Goal: Check status: Check status

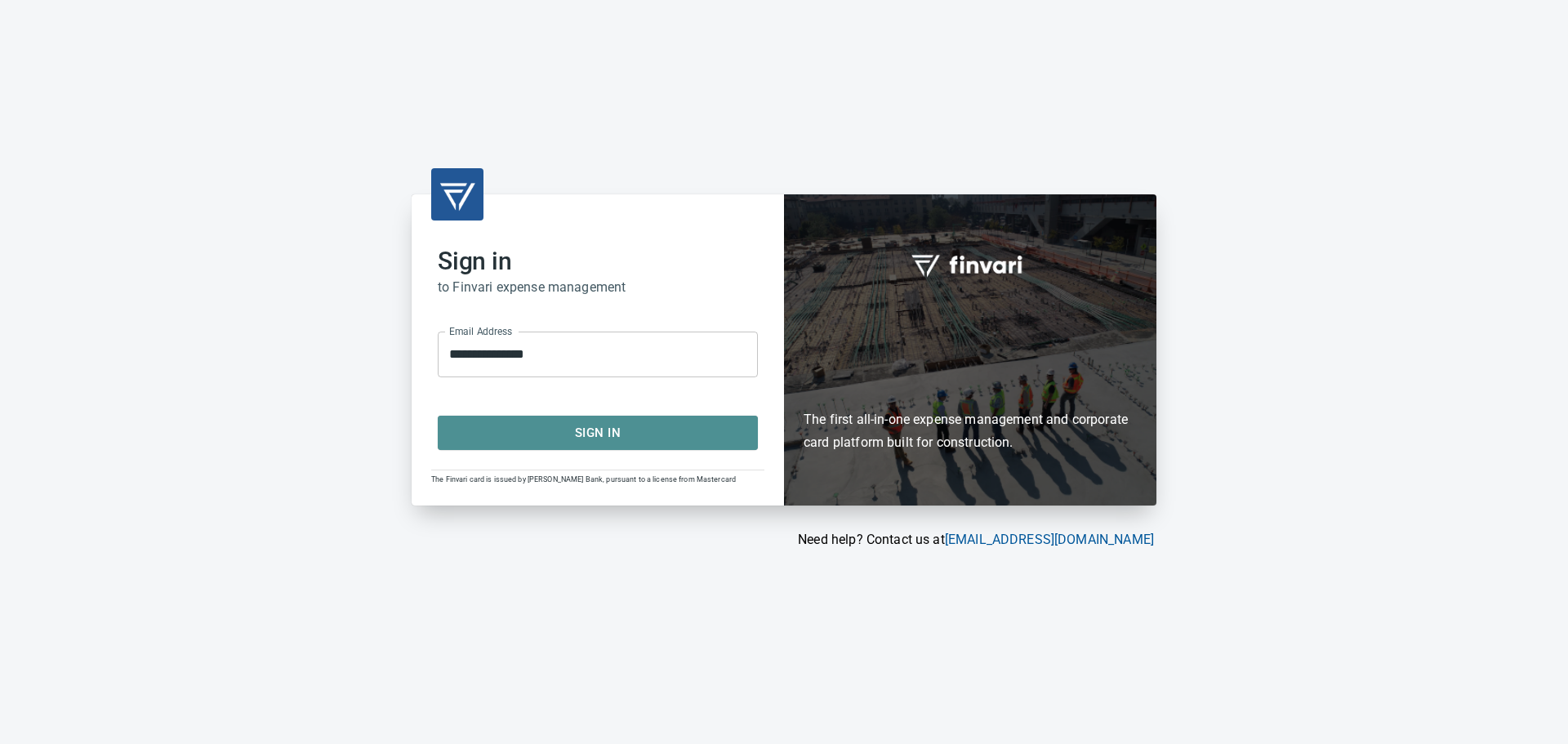
drag, startPoint x: 590, startPoint y: 421, endPoint x: 609, endPoint y: 445, distance: 30.6
click at [590, 422] on span "Sign In" at bounding box center [598, 433] width 284 height 21
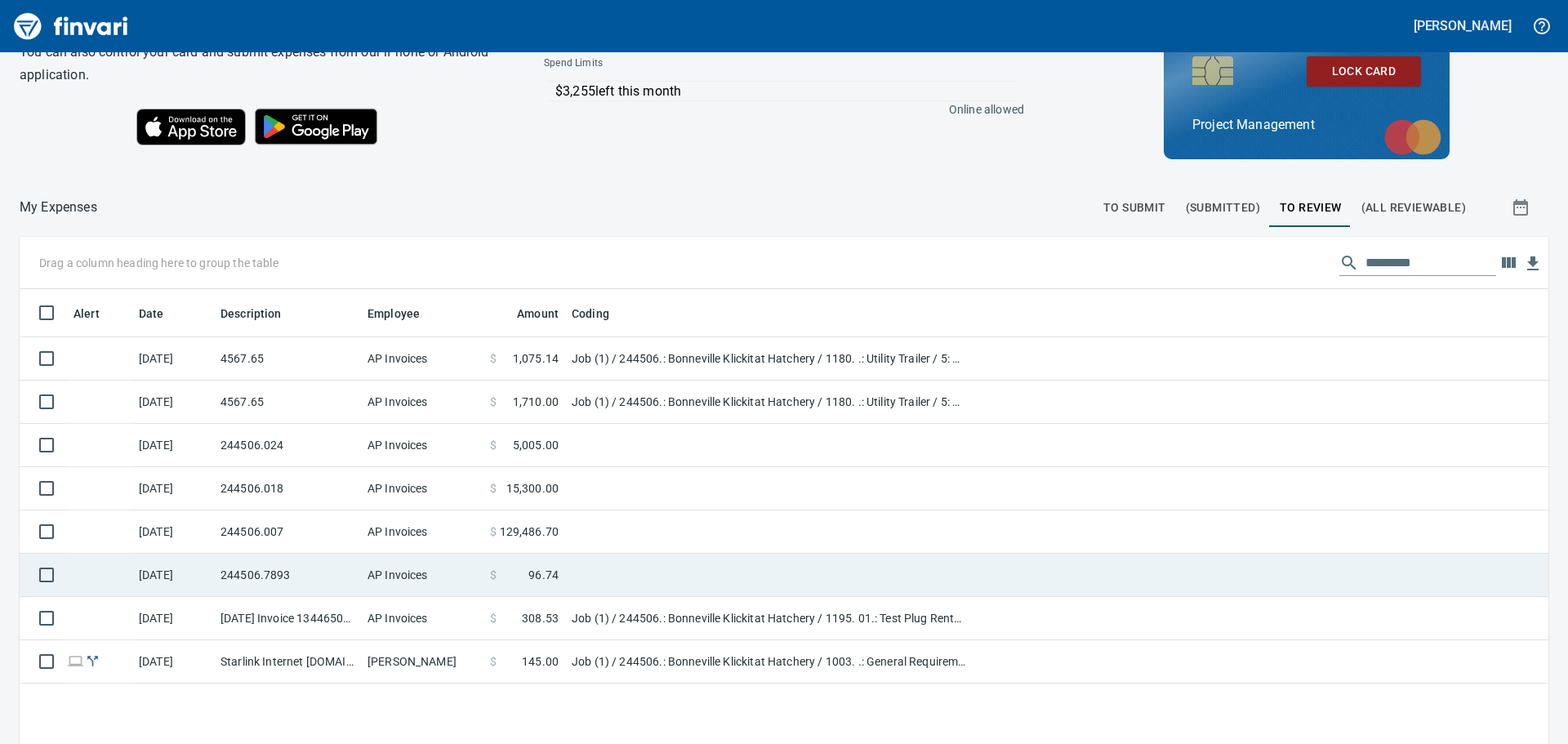
scroll to position [184, 0]
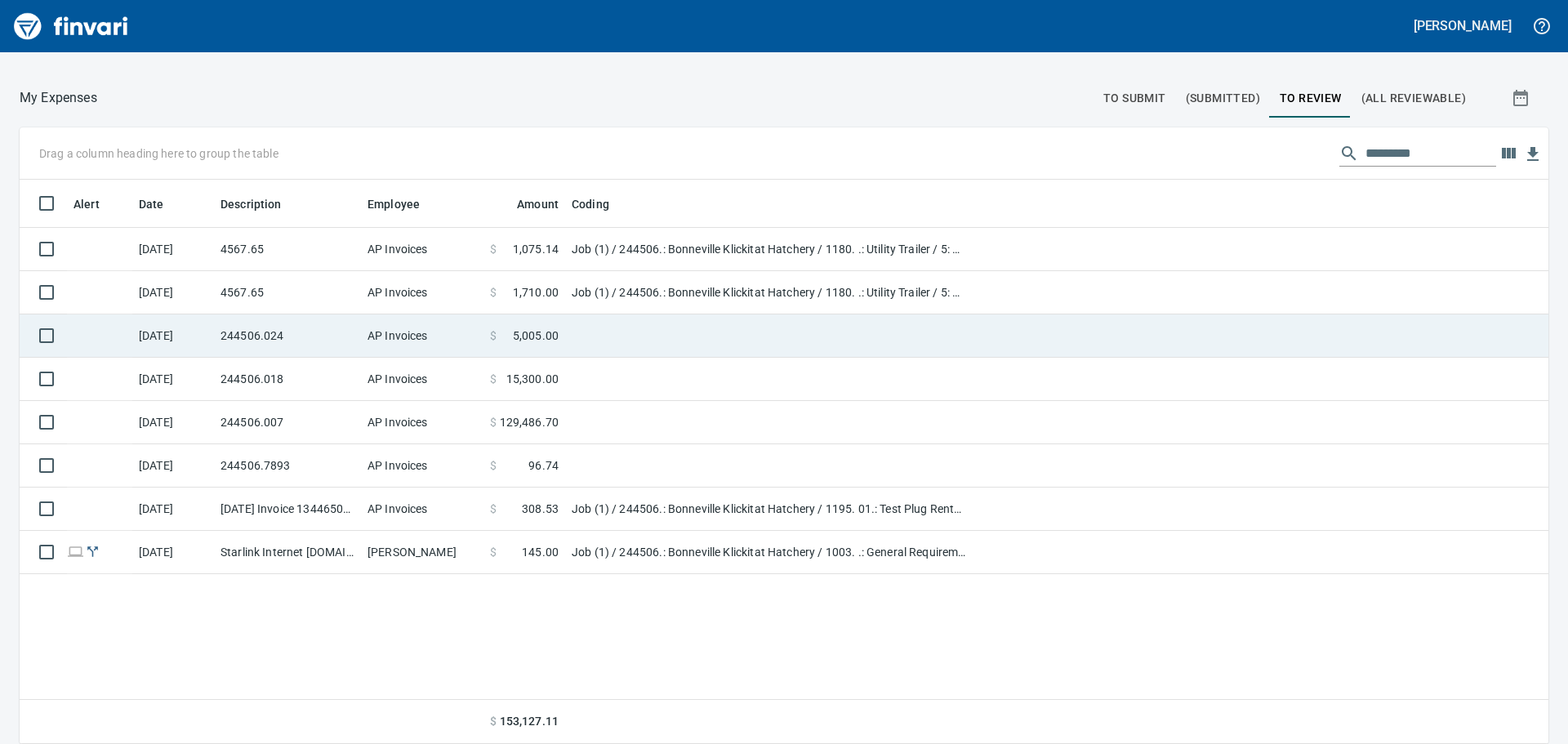
click at [991, 343] on td at bounding box center [1260, 336] width 575 height 43
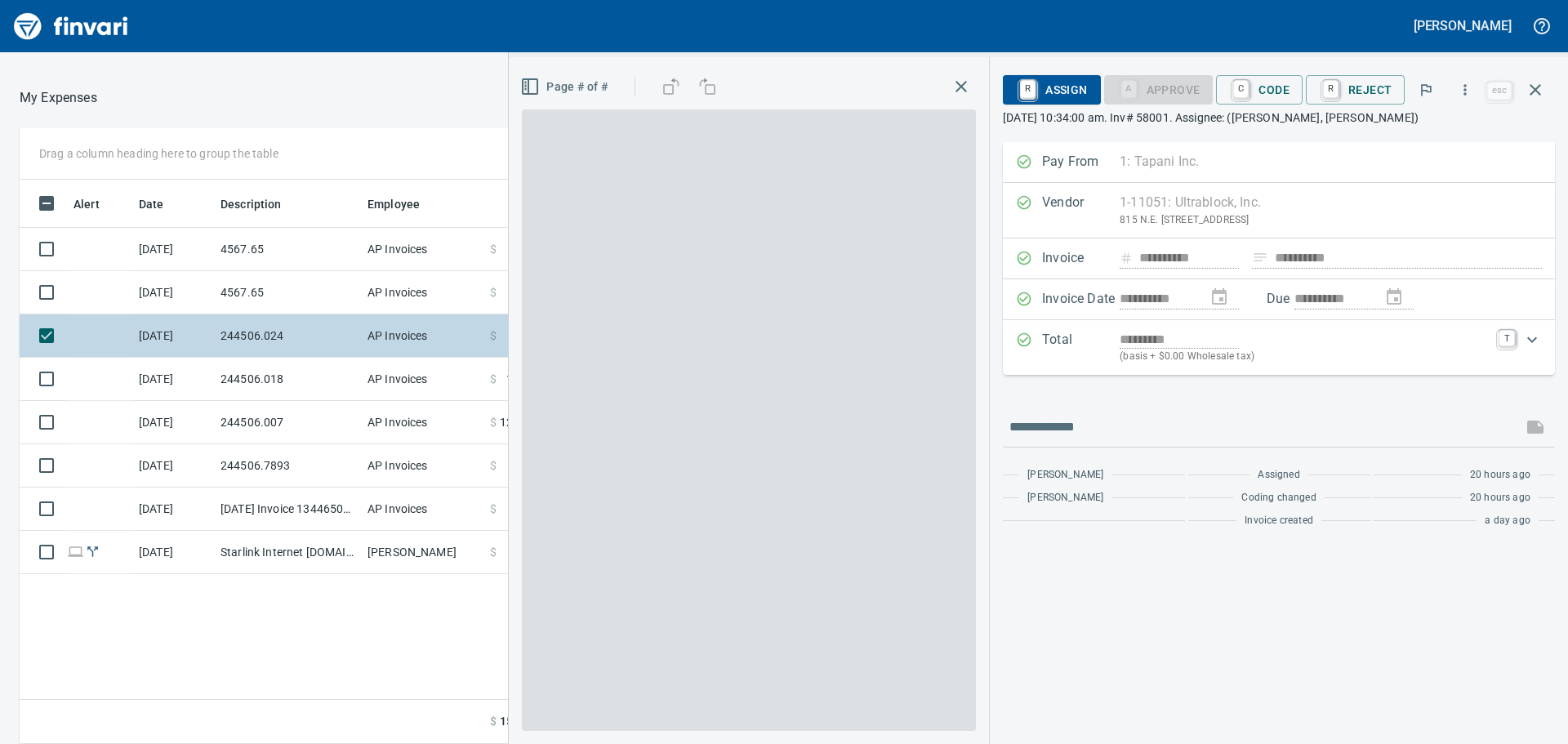
scroll to position [552, 1096]
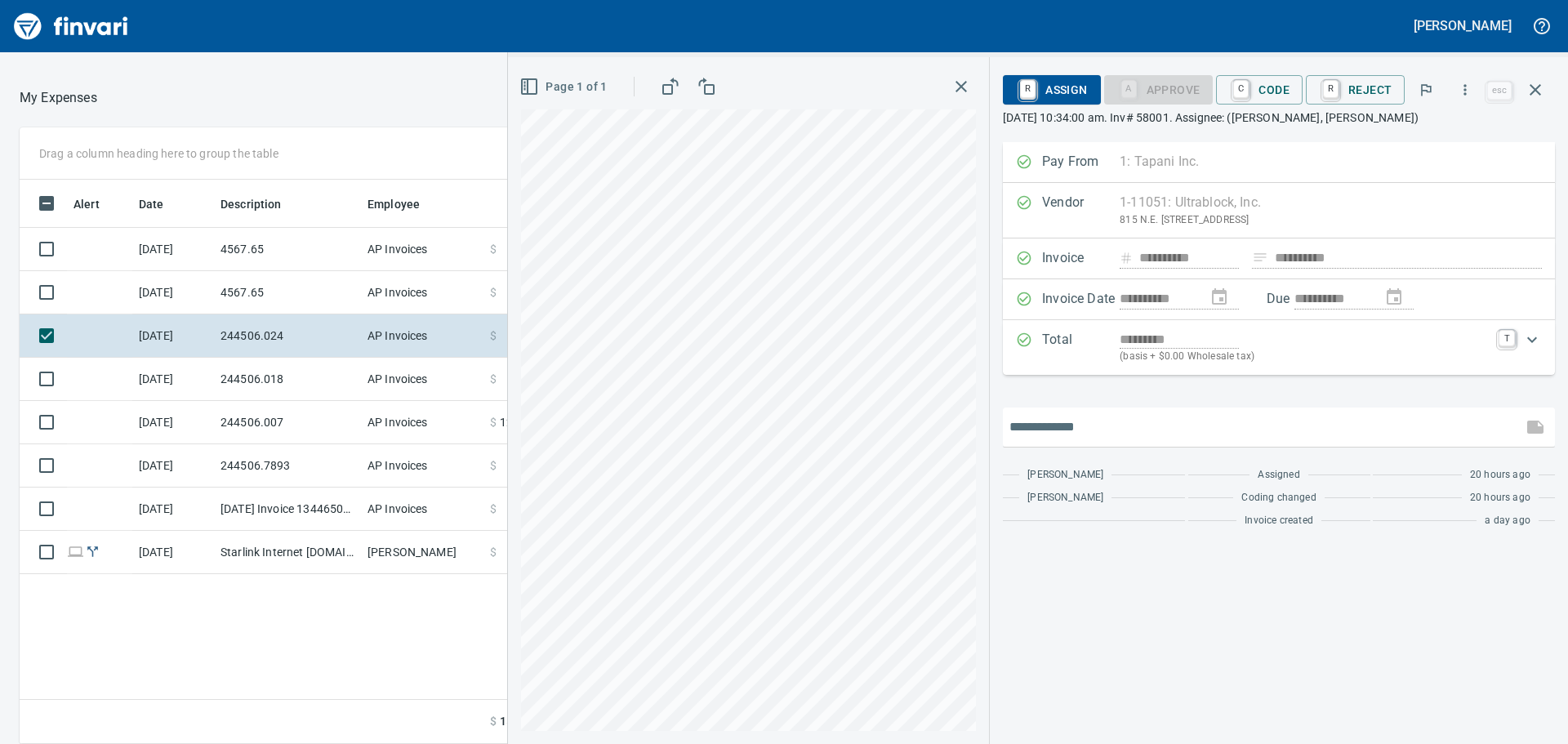
click at [1289, 418] on input "text" at bounding box center [1263, 427] width 506 height 26
click at [995, 327] on div "**********" at bounding box center [1038, 401] width 1060 height 687
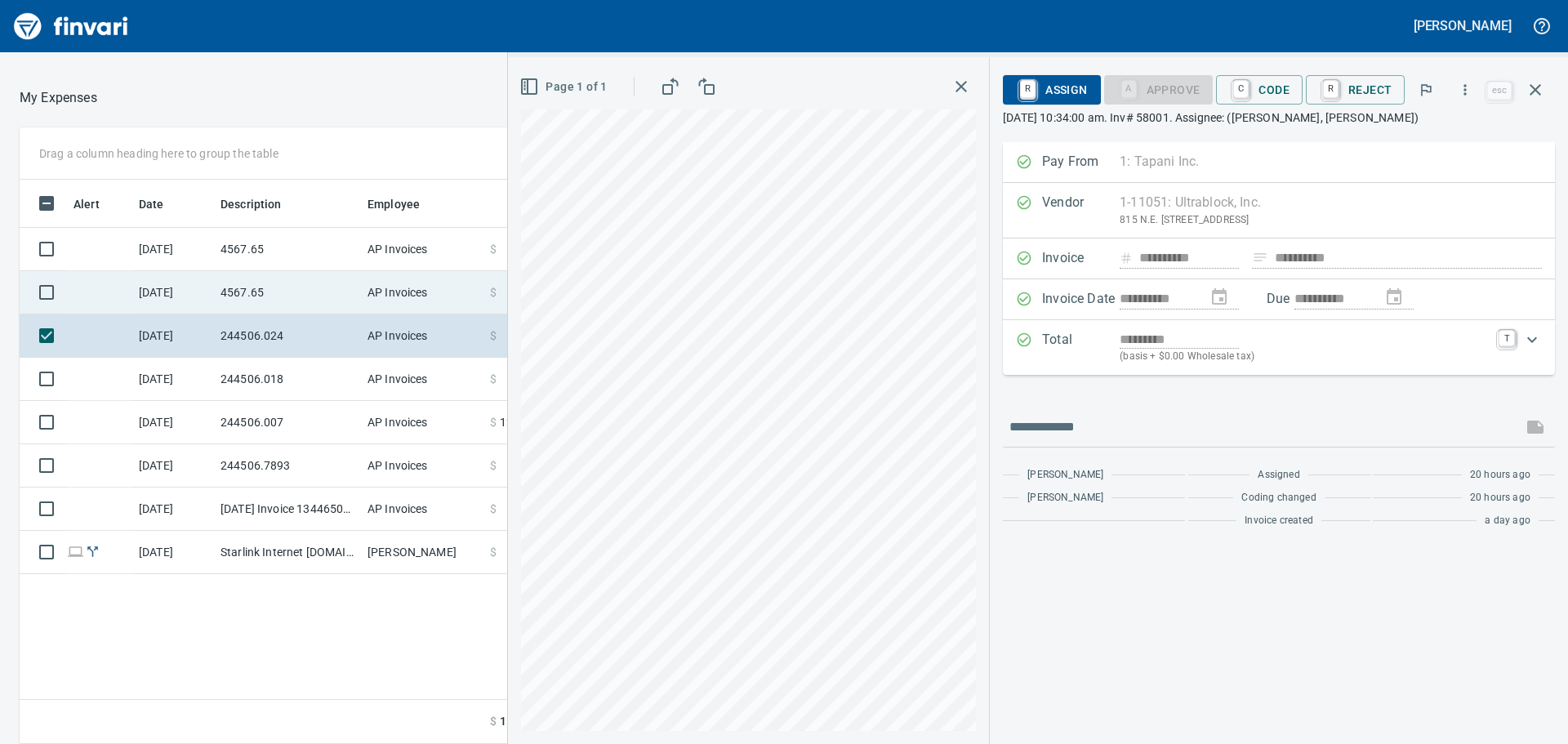
click at [508, 277] on div "Drag a column heading here to group the table Alert Date Description Employee A…" at bounding box center [784, 435] width 1568 height 617
click at [1059, 467] on div "**********" at bounding box center [1038, 401] width 1060 height 687
click at [970, 86] on icon "button" at bounding box center [961, 87] width 20 height 20
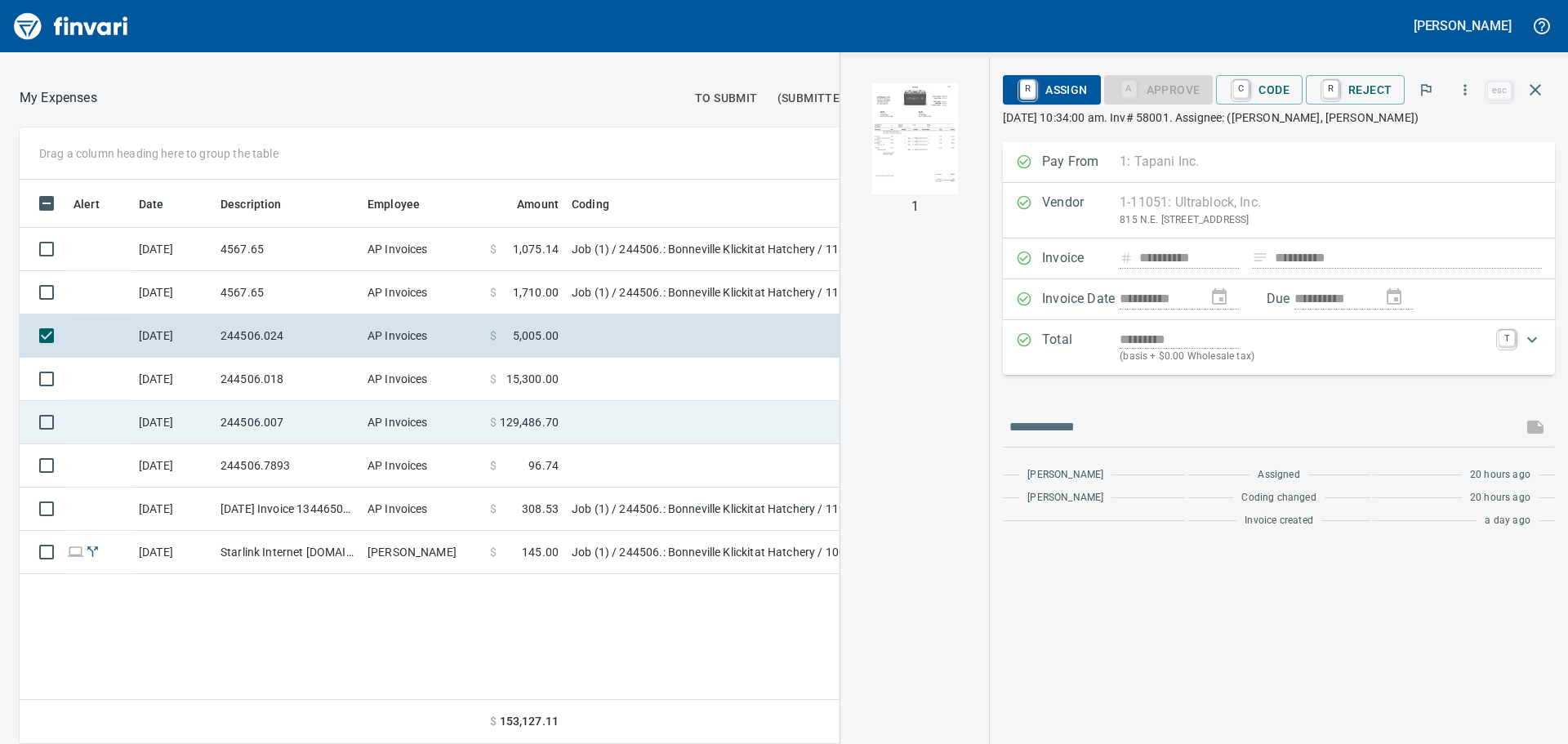
click at [563, 414] on td "$ 129,486.70" at bounding box center [524, 423] width 81 height 43
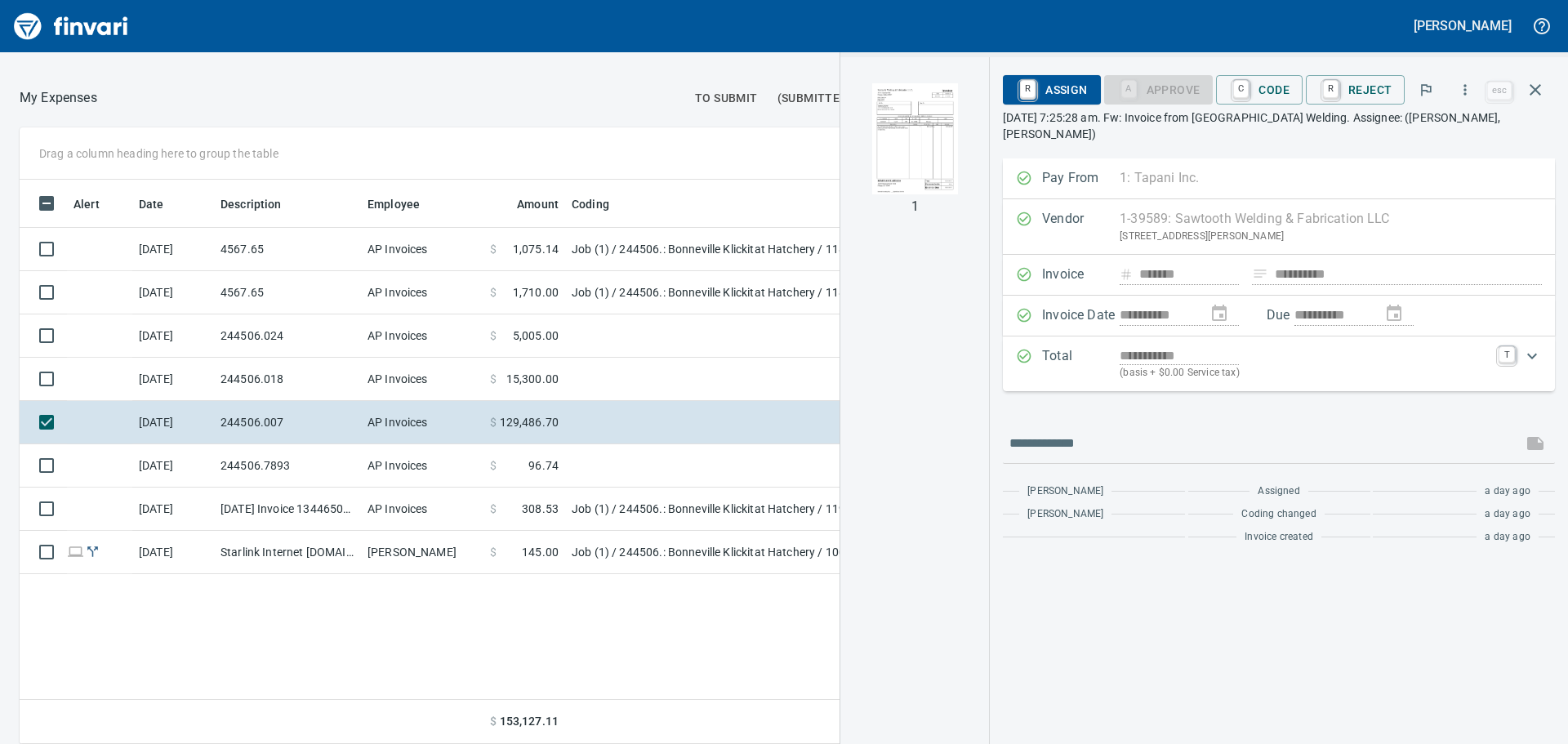
click at [916, 146] on img "button" at bounding box center [914, 139] width 111 height 111
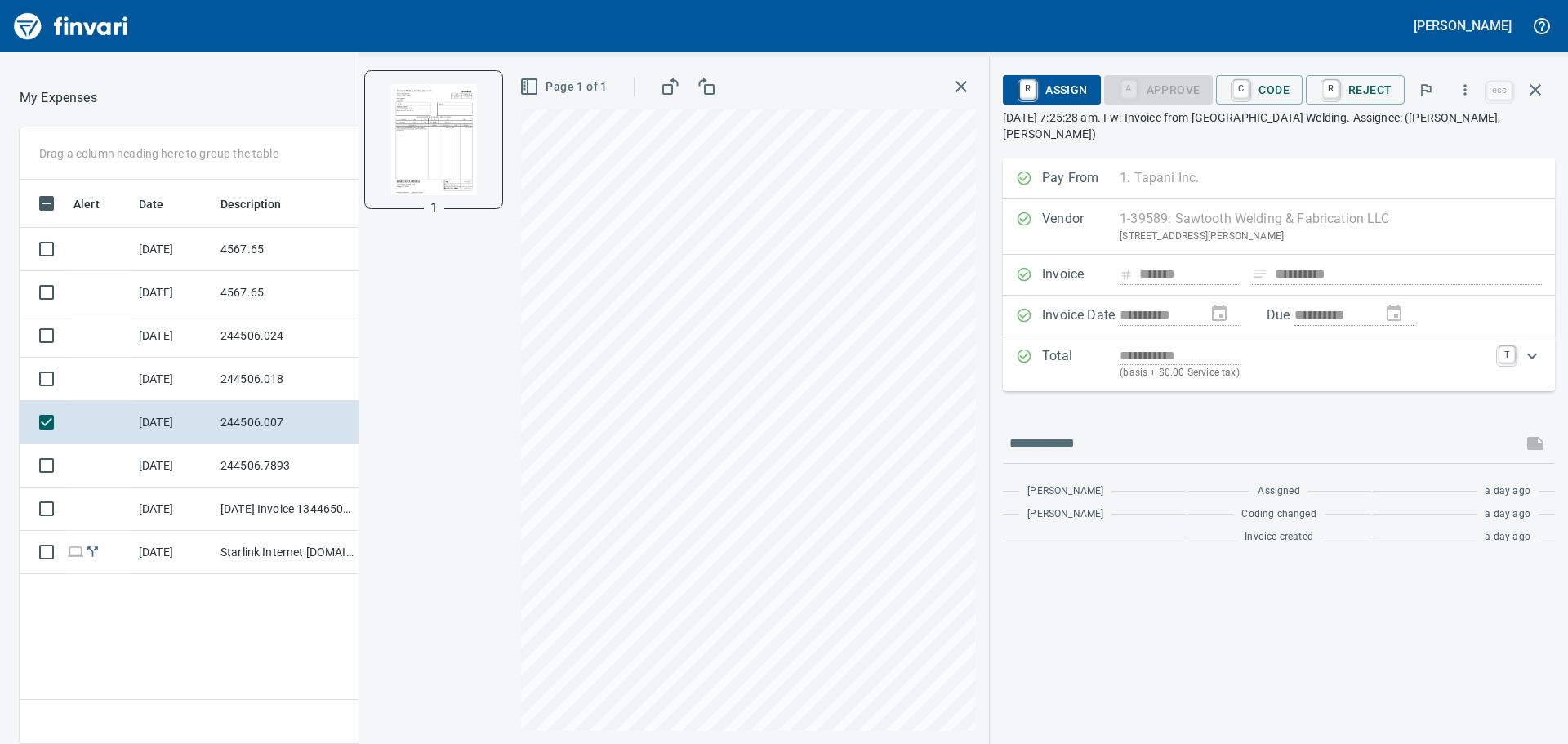
click at [502, 388] on div "1 Page 1 of 1" at bounding box center [674, 401] width 629 height 687
click at [970, 83] on icon "button" at bounding box center [961, 87] width 20 height 20
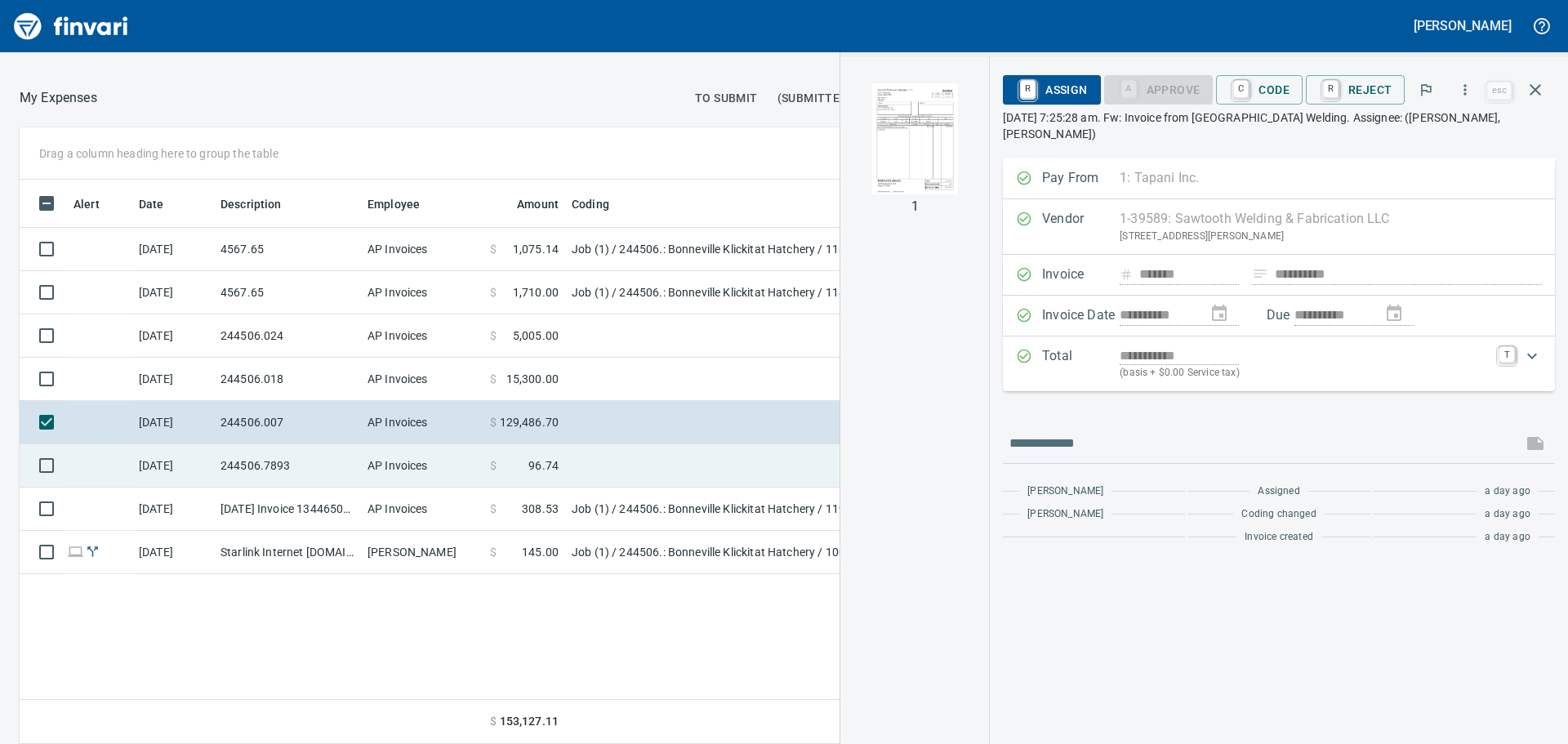
click at [512, 461] on span at bounding box center [512, 466] width 32 height 16
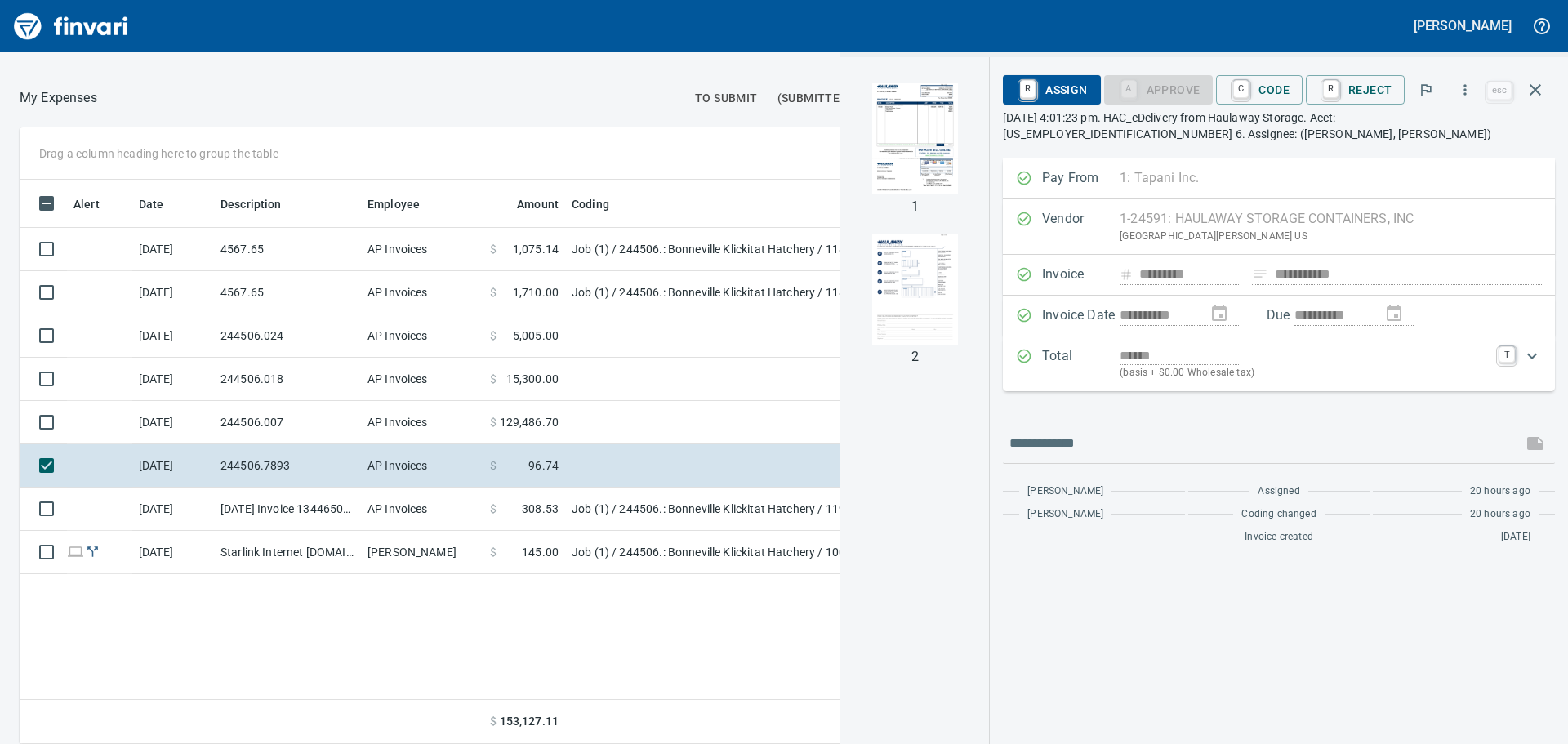
click at [940, 160] on img "button" at bounding box center [914, 139] width 111 height 111
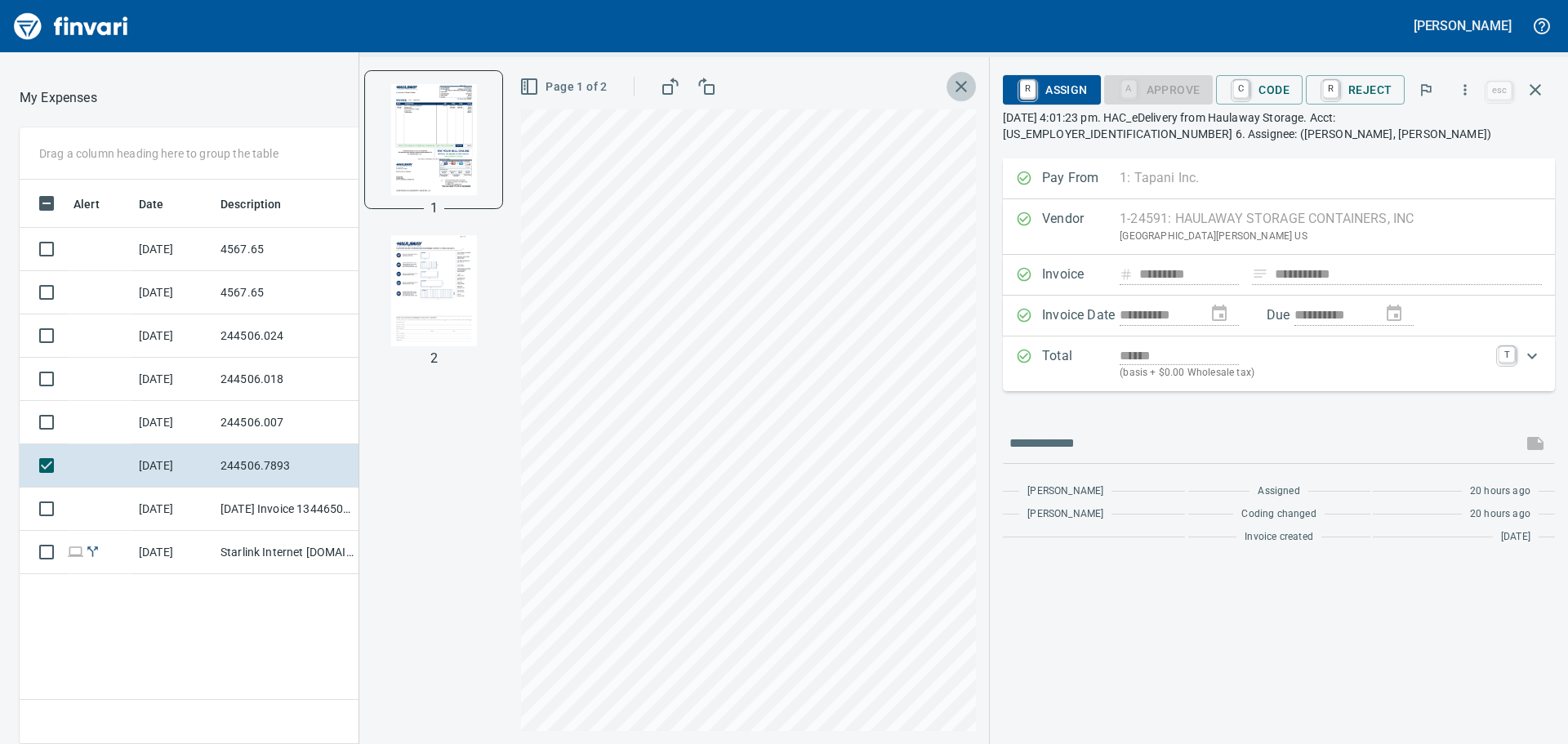
click at [965, 79] on icon "button" at bounding box center [961, 87] width 20 height 20
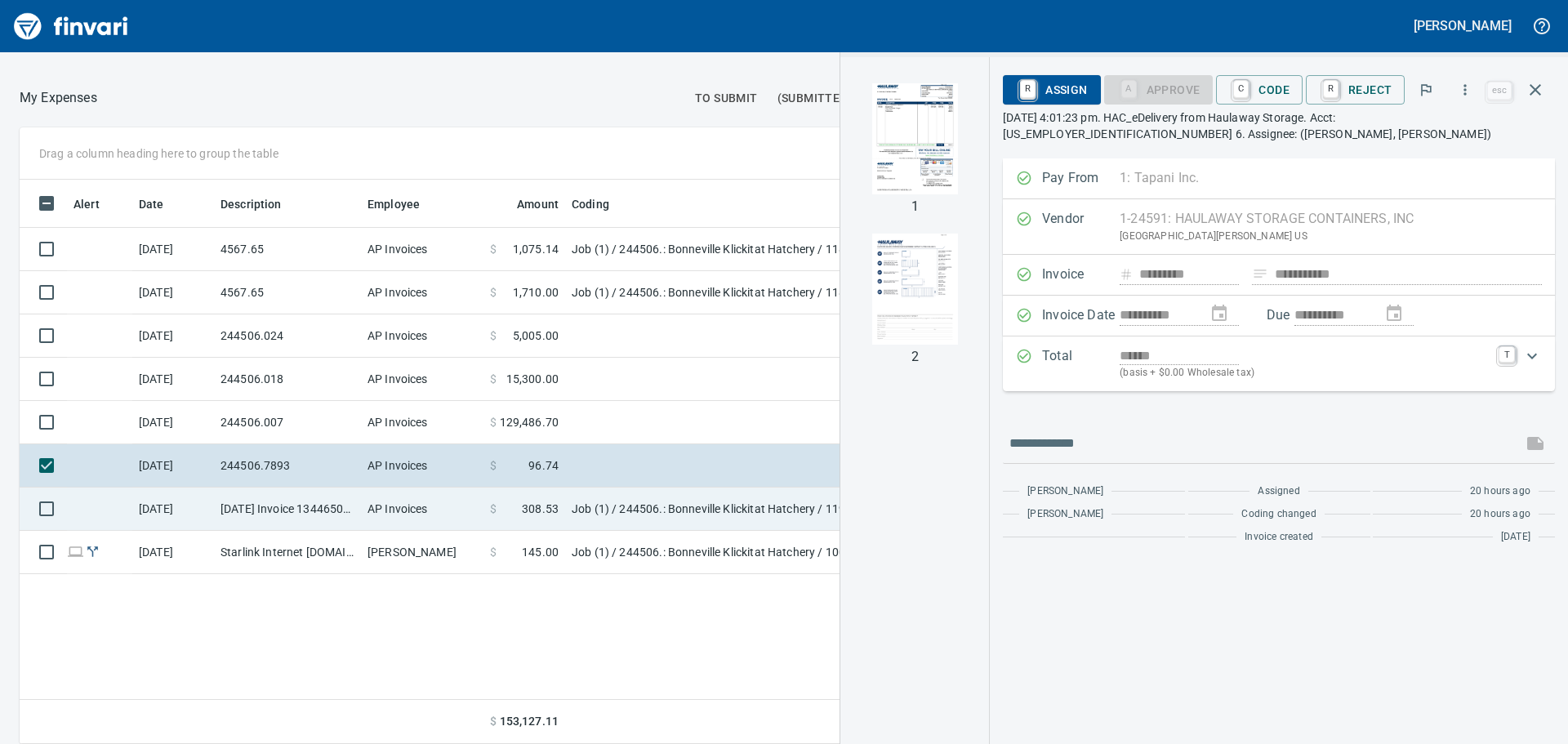
click at [643, 514] on td "Job (1) / 244506.: Bonneville Klickitat Hatchery / 1195. 01.: Test Plug Rental …" at bounding box center [769, 510] width 408 height 43
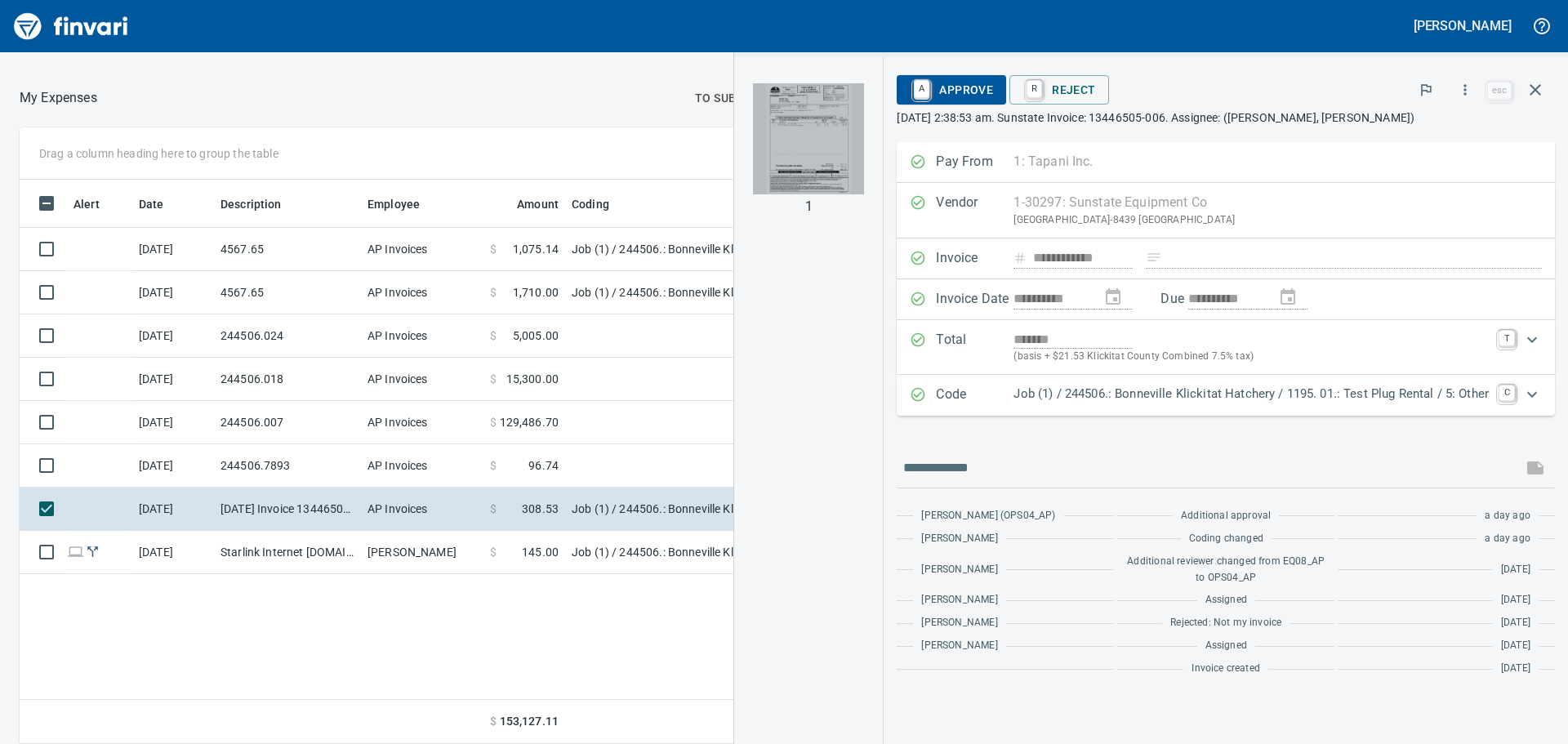
click at [811, 147] on img "button" at bounding box center [809, 139] width 111 height 111
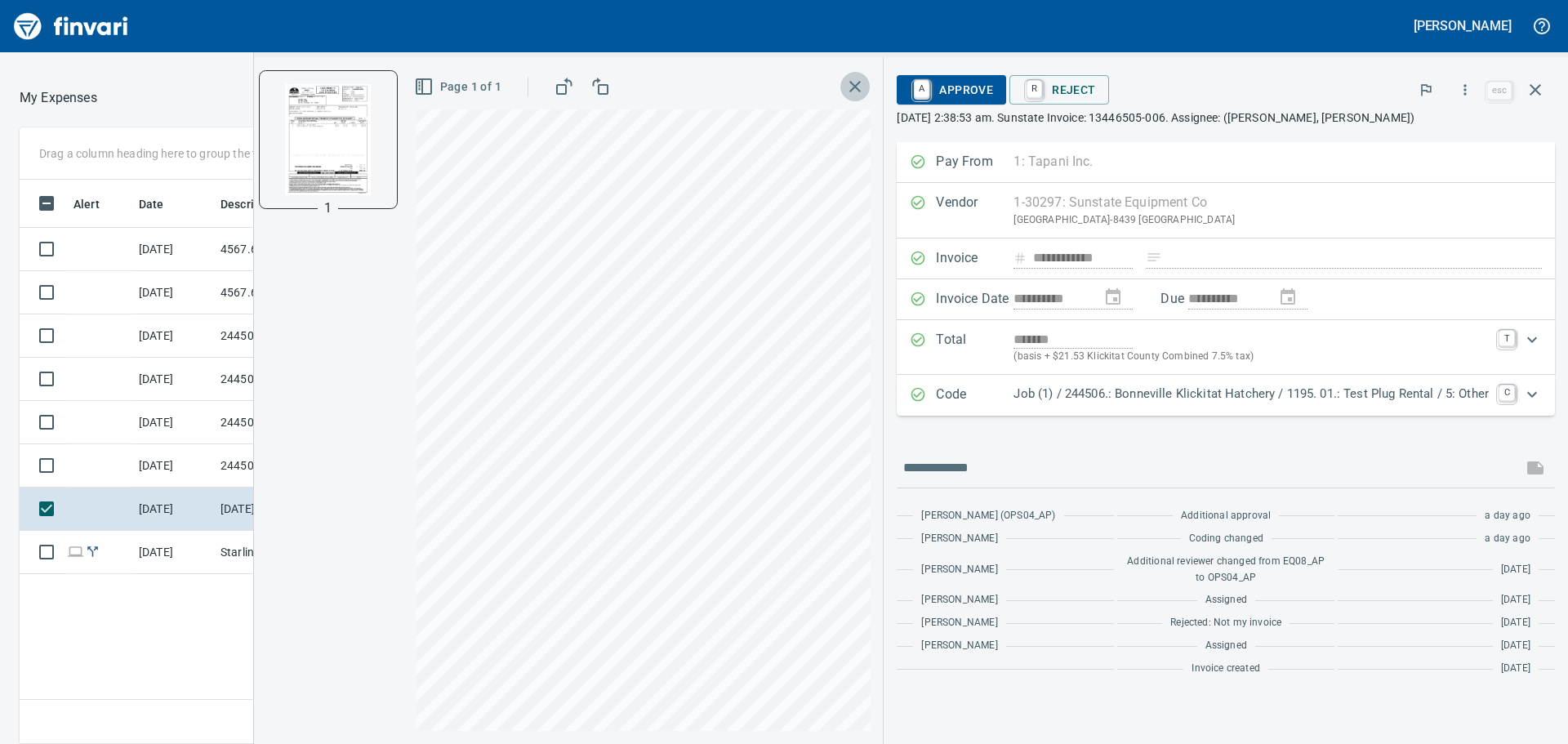
click at [857, 88] on icon "button" at bounding box center [855, 87] width 20 height 20
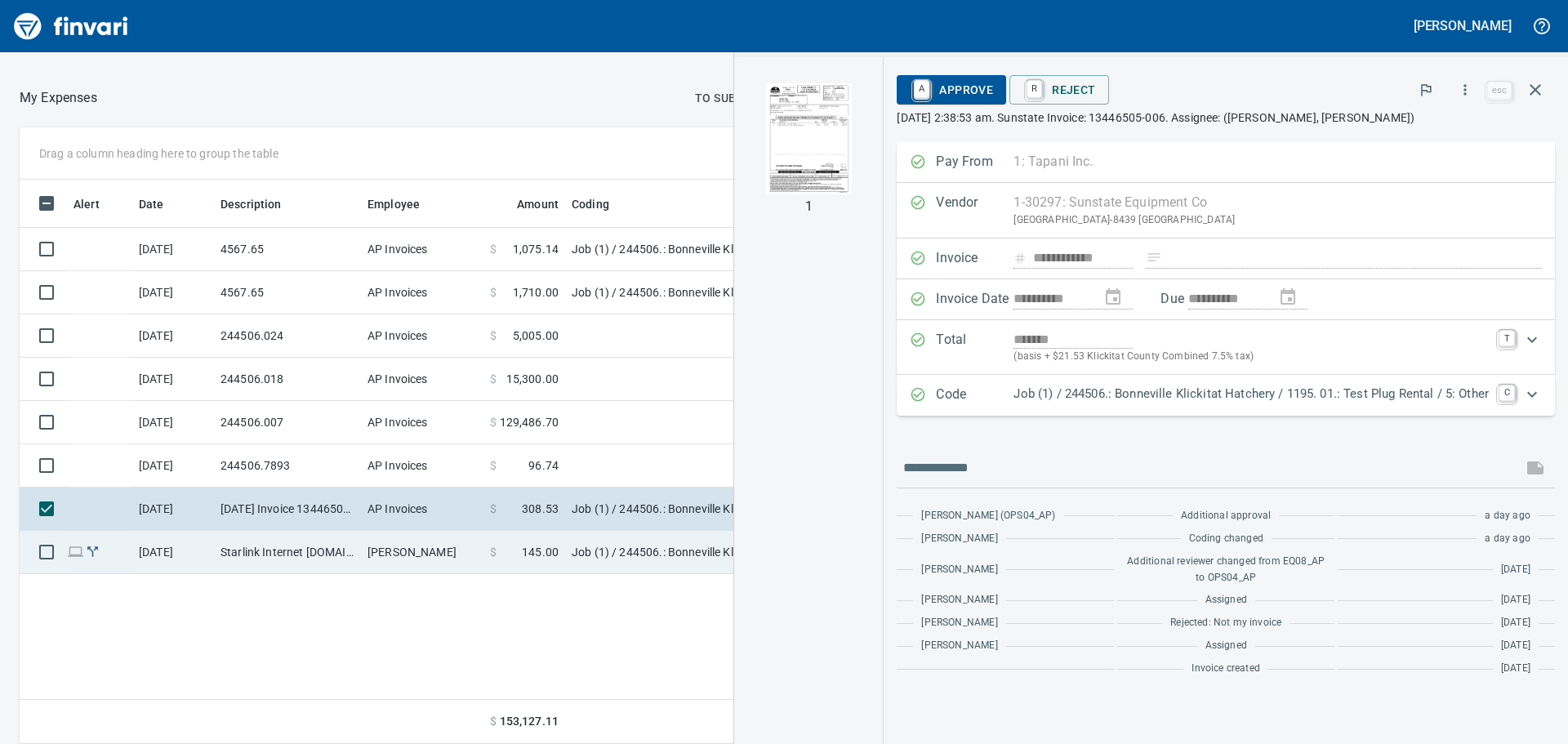
click at [452, 545] on td "Aaron Deister" at bounding box center [421, 552] width 122 height 43
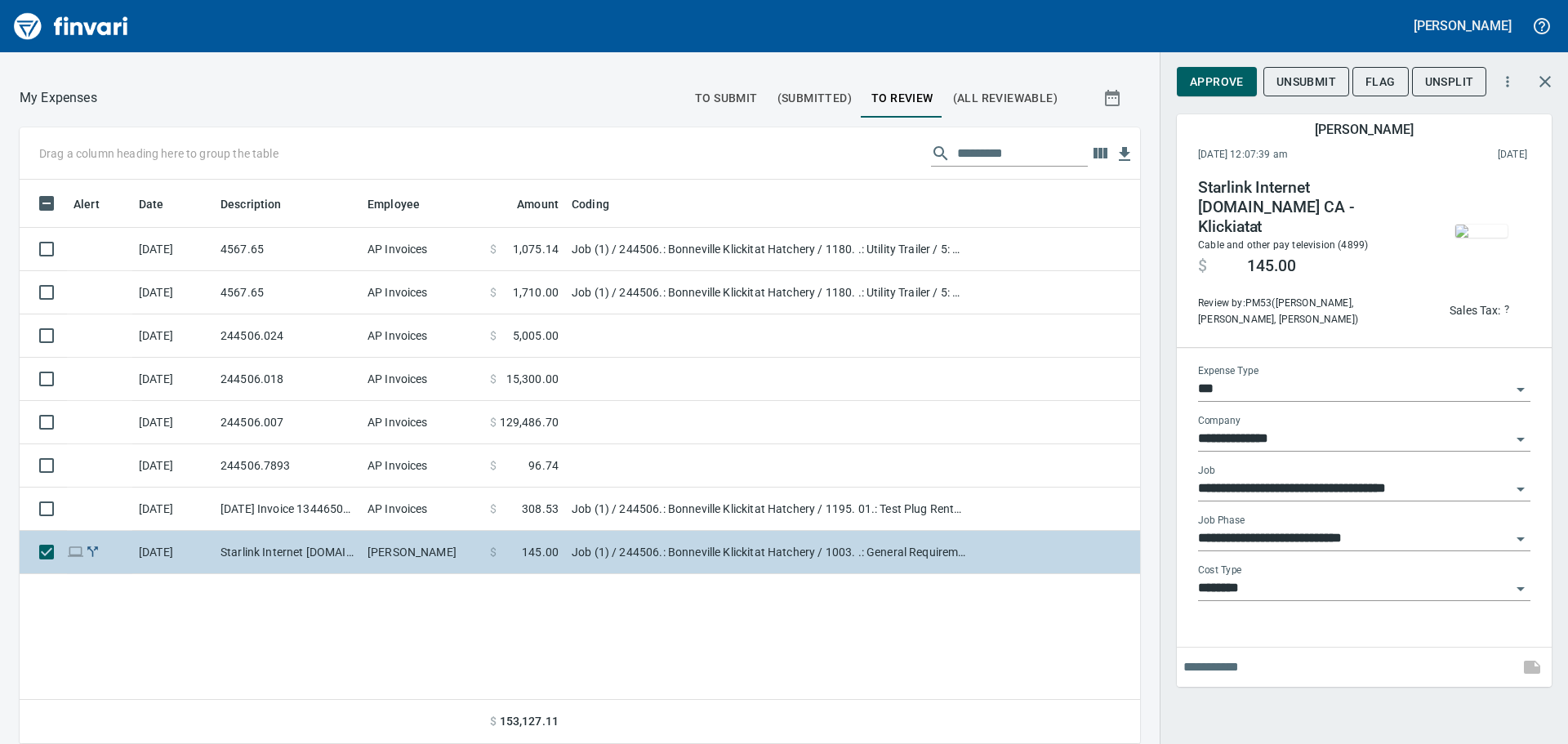
click at [303, 551] on td "Starlink Internet starlink.com CA - Klickiatat" at bounding box center [288, 552] width 147 height 43
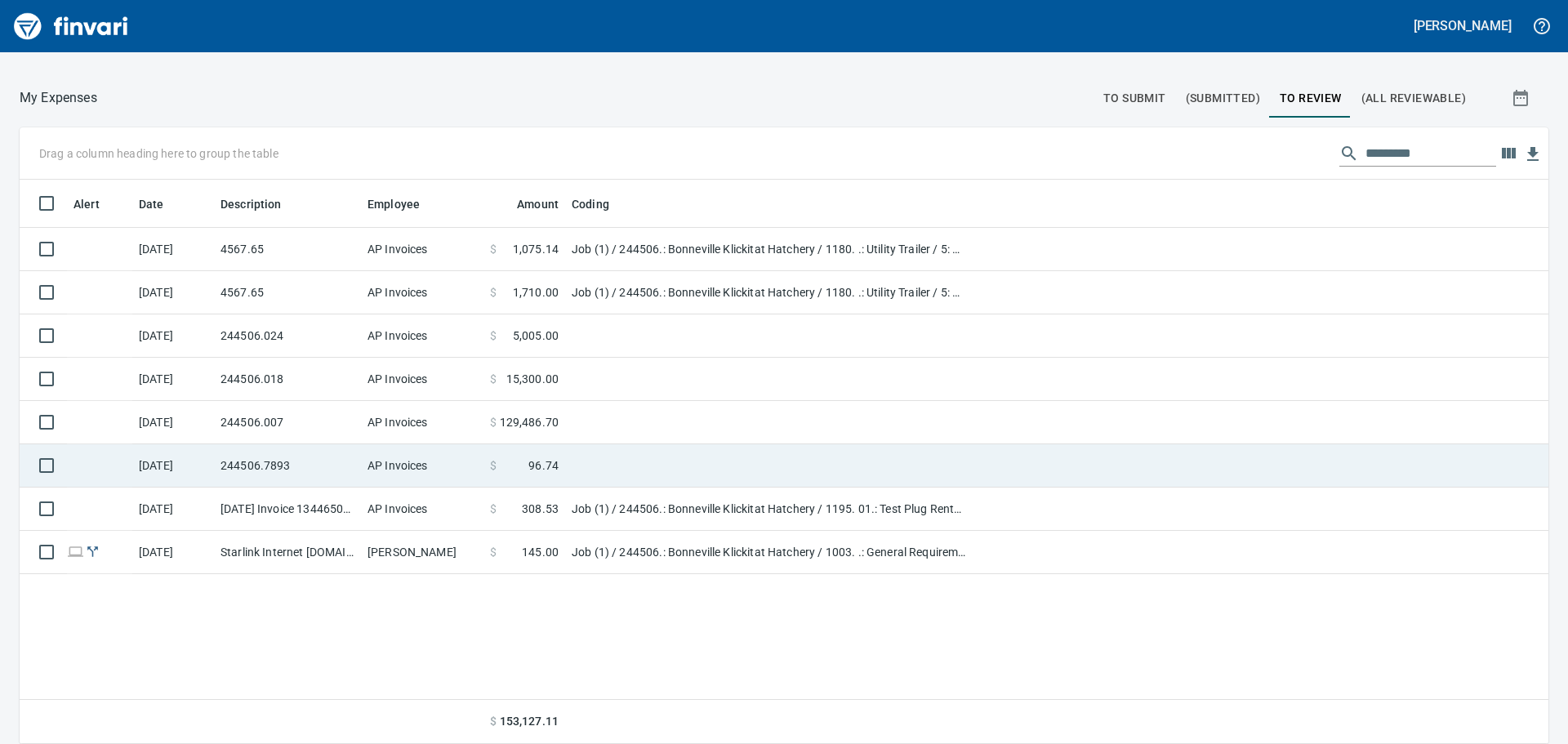
scroll to position [552, 1501]
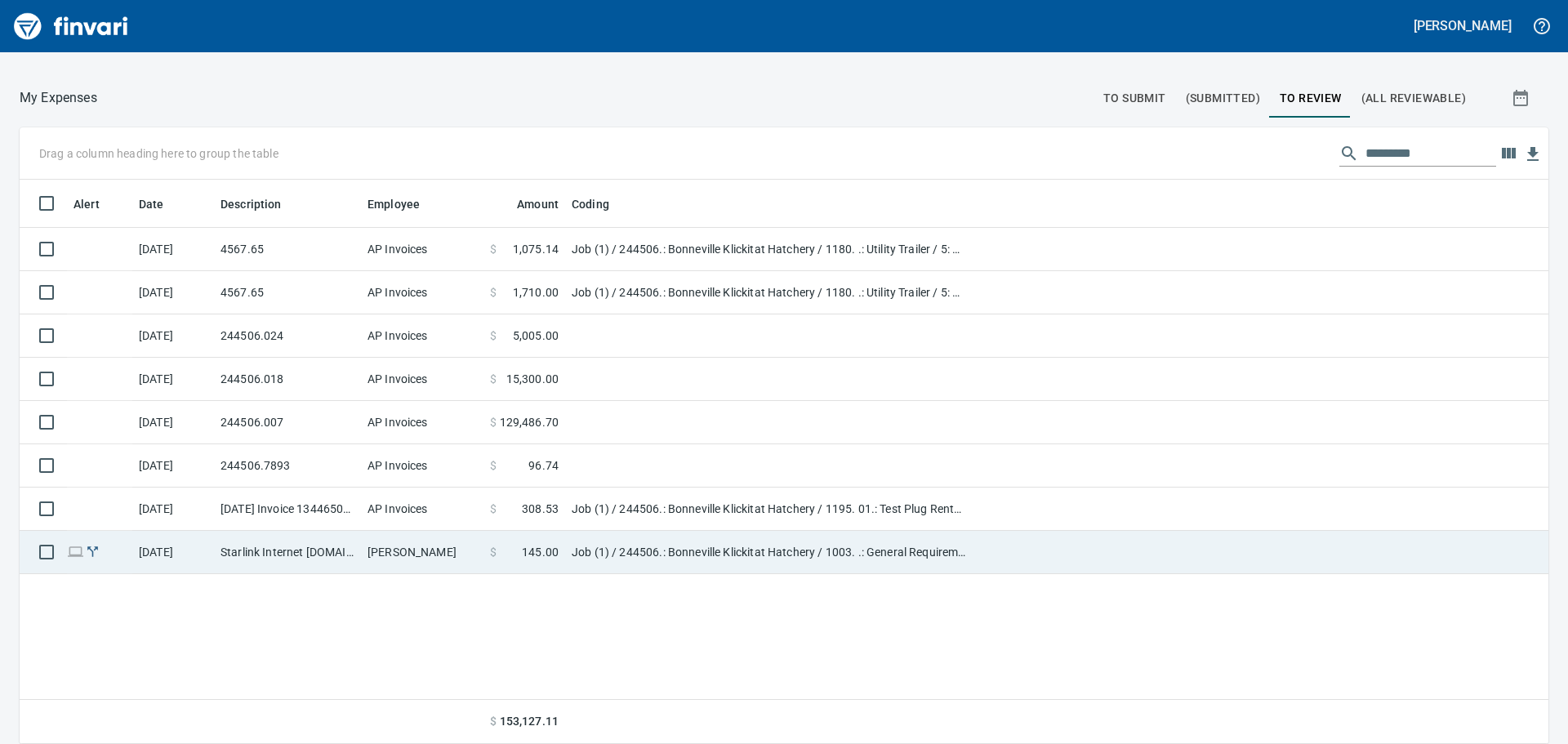
drag, startPoint x: 657, startPoint y: 562, endPoint x: 708, endPoint y: 525, distance: 63.0
click at [657, 561] on td "Job (1) / 244506.: Bonneville Klickitat Hatchery / 1003. .: General Requirement…" at bounding box center [769, 552] width 408 height 43
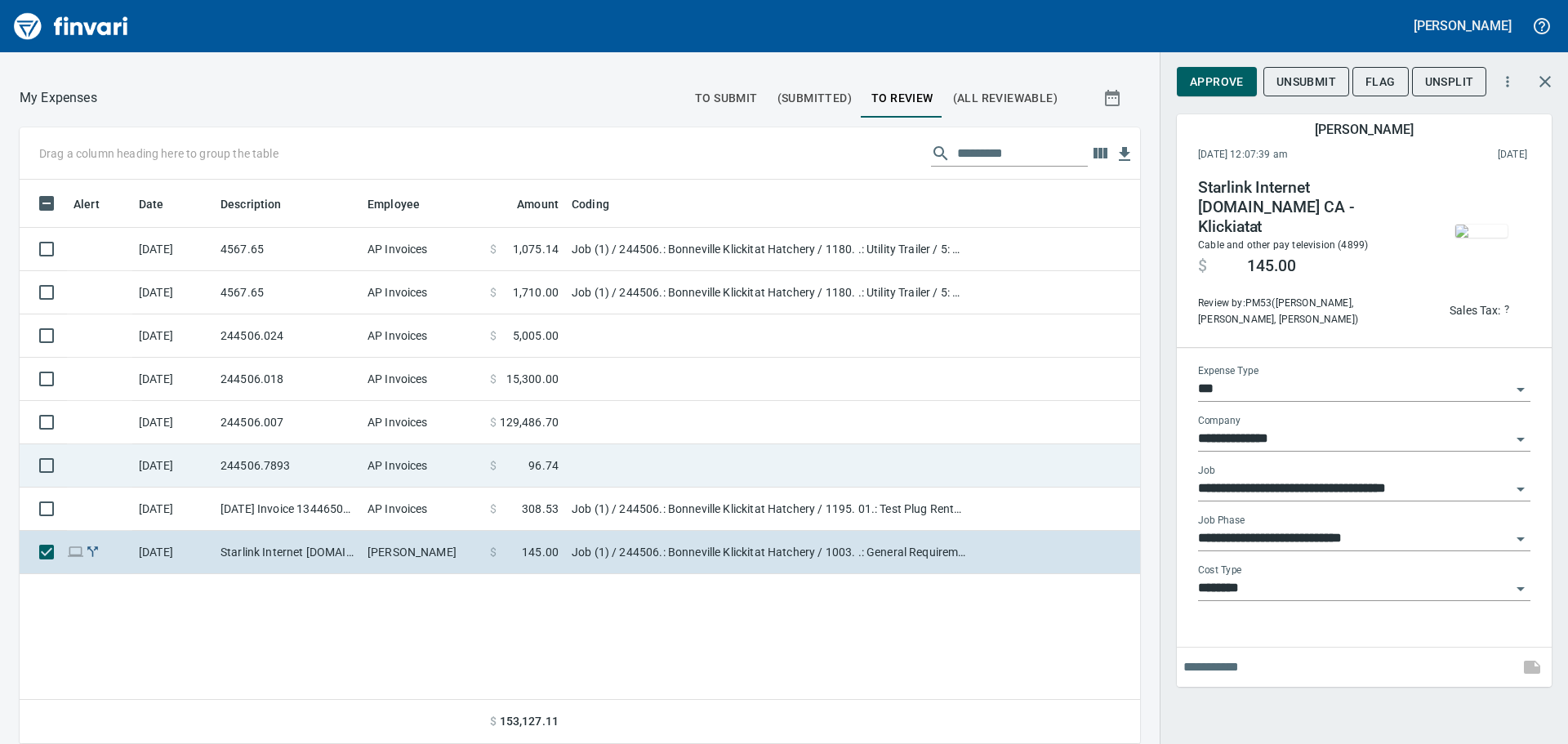
scroll to position [552, 1096]
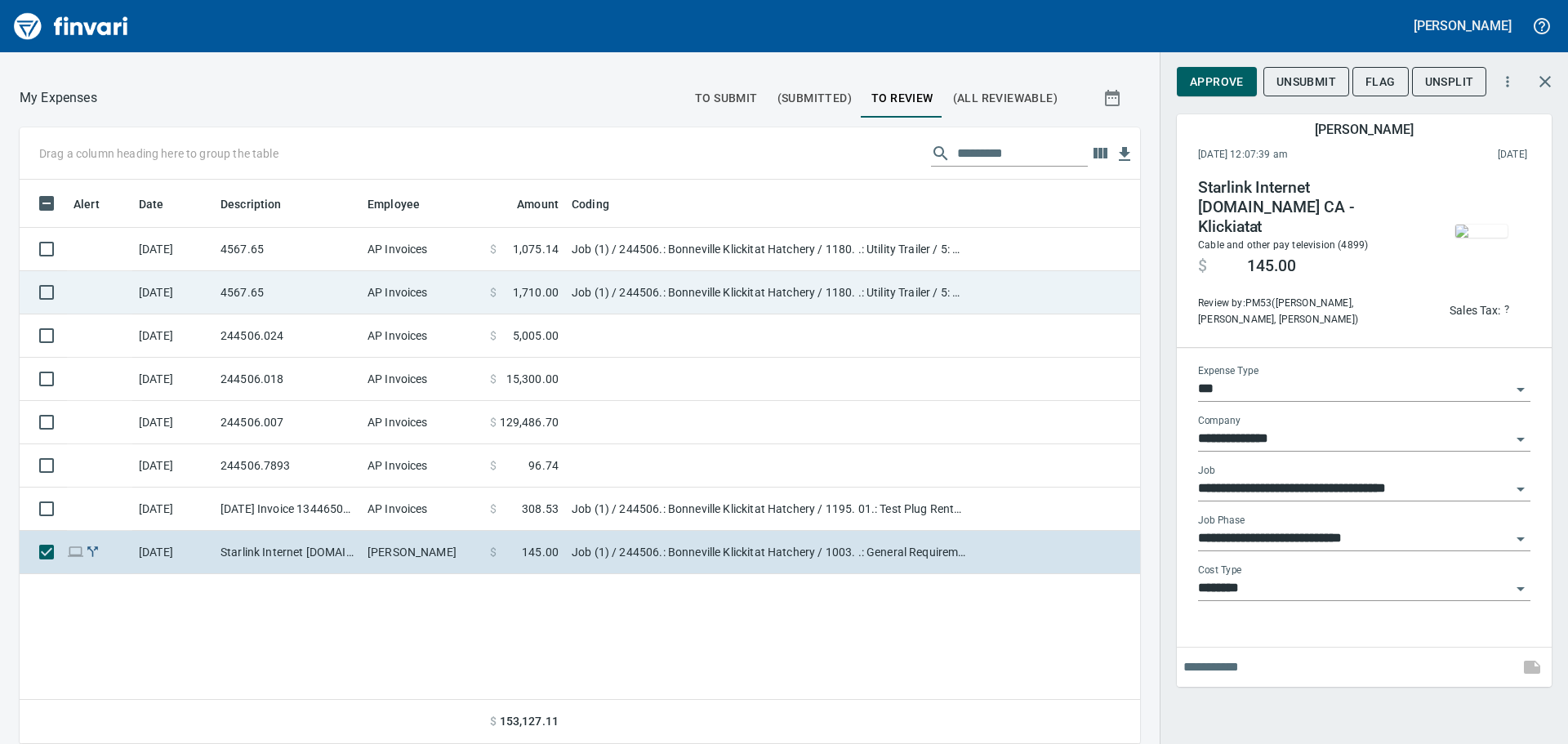
click at [397, 293] on td "AP Invoices" at bounding box center [421, 293] width 122 height 43
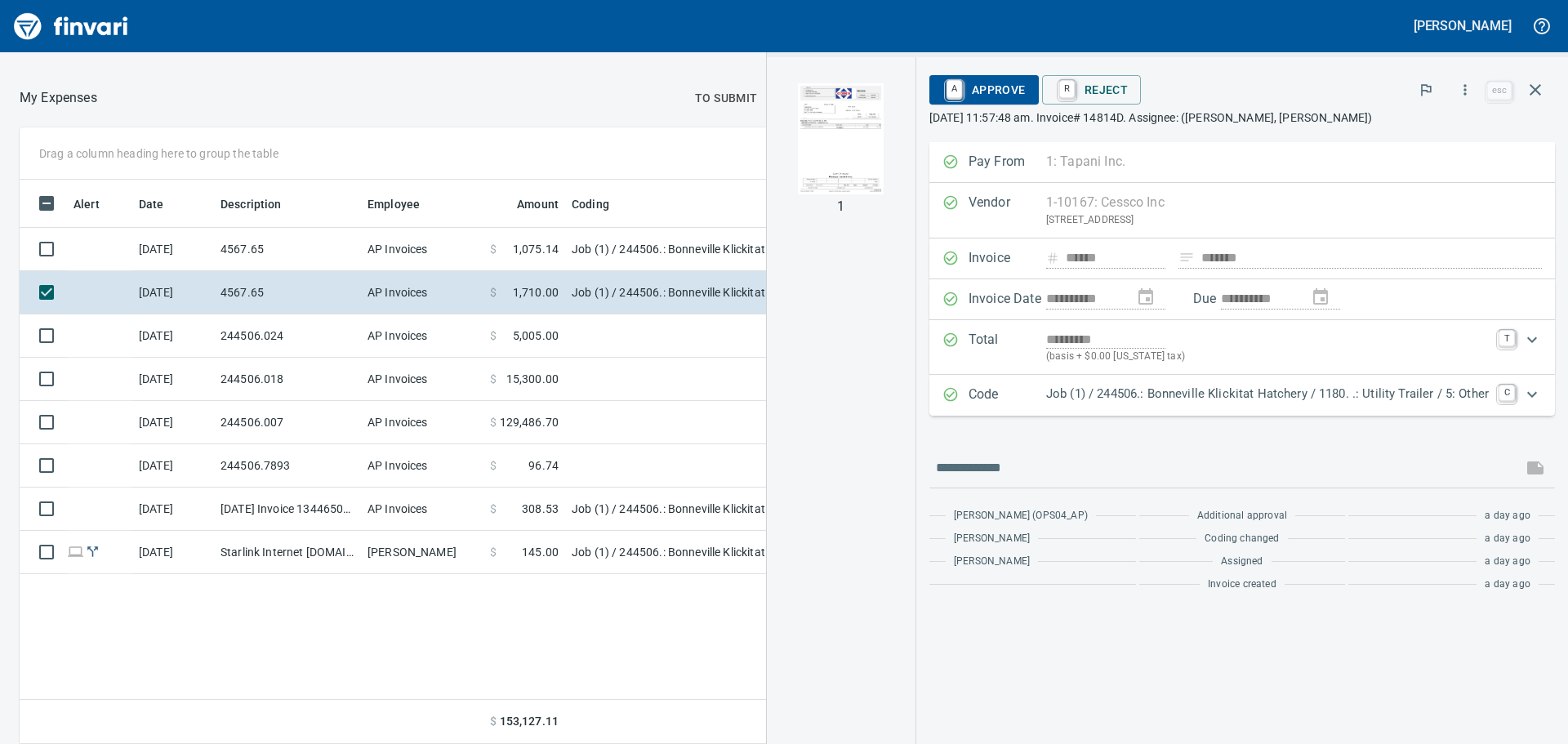
drag, startPoint x: 845, startPoint y: 128, endPoint x: 859, endPoint y: 147, distance: 23.6
click at [845, 130] on img "button" at bounding box center [841, 139] width 111 height 111
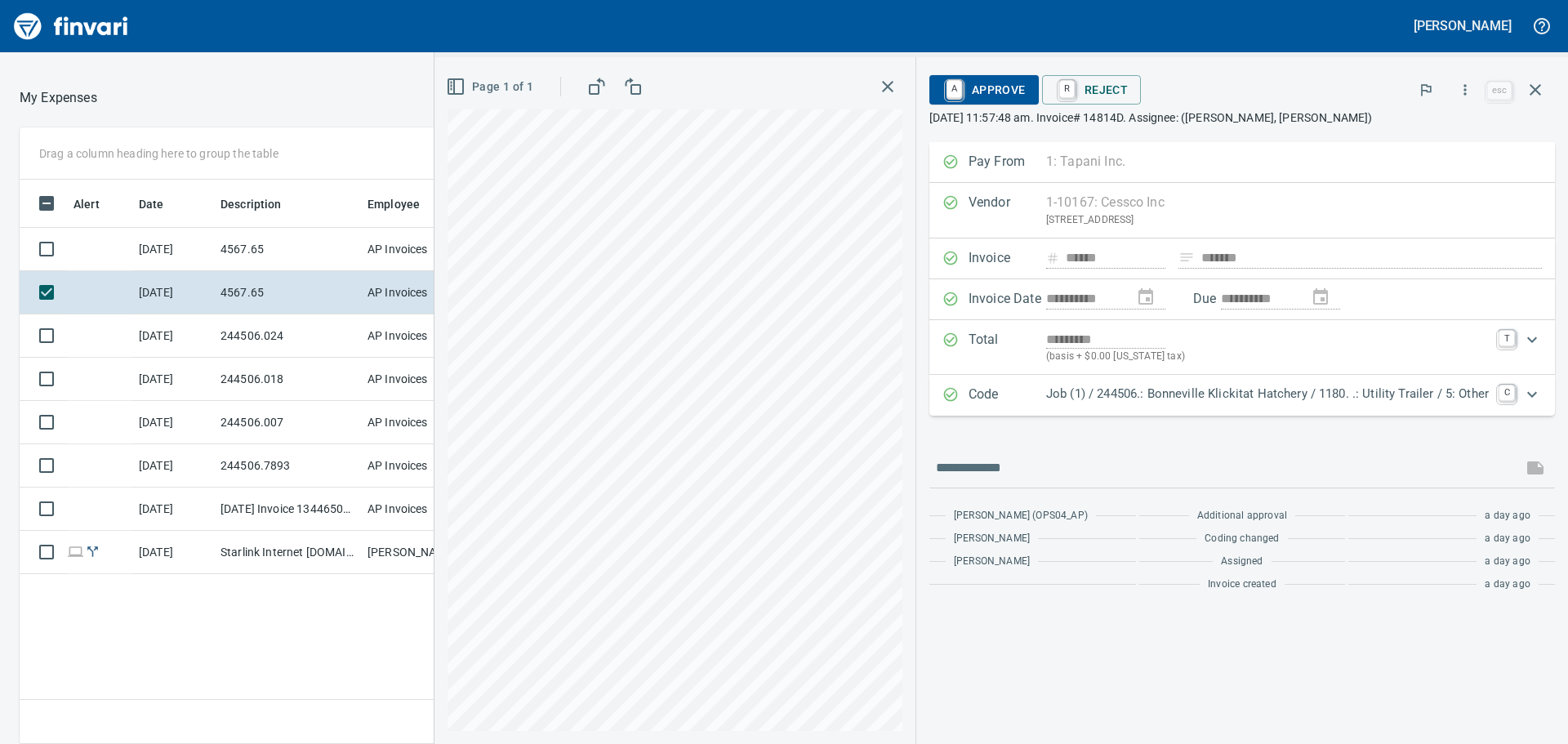
click at [895, 91] on icon "button" at bounding box center [888, 87] width 20 height 20
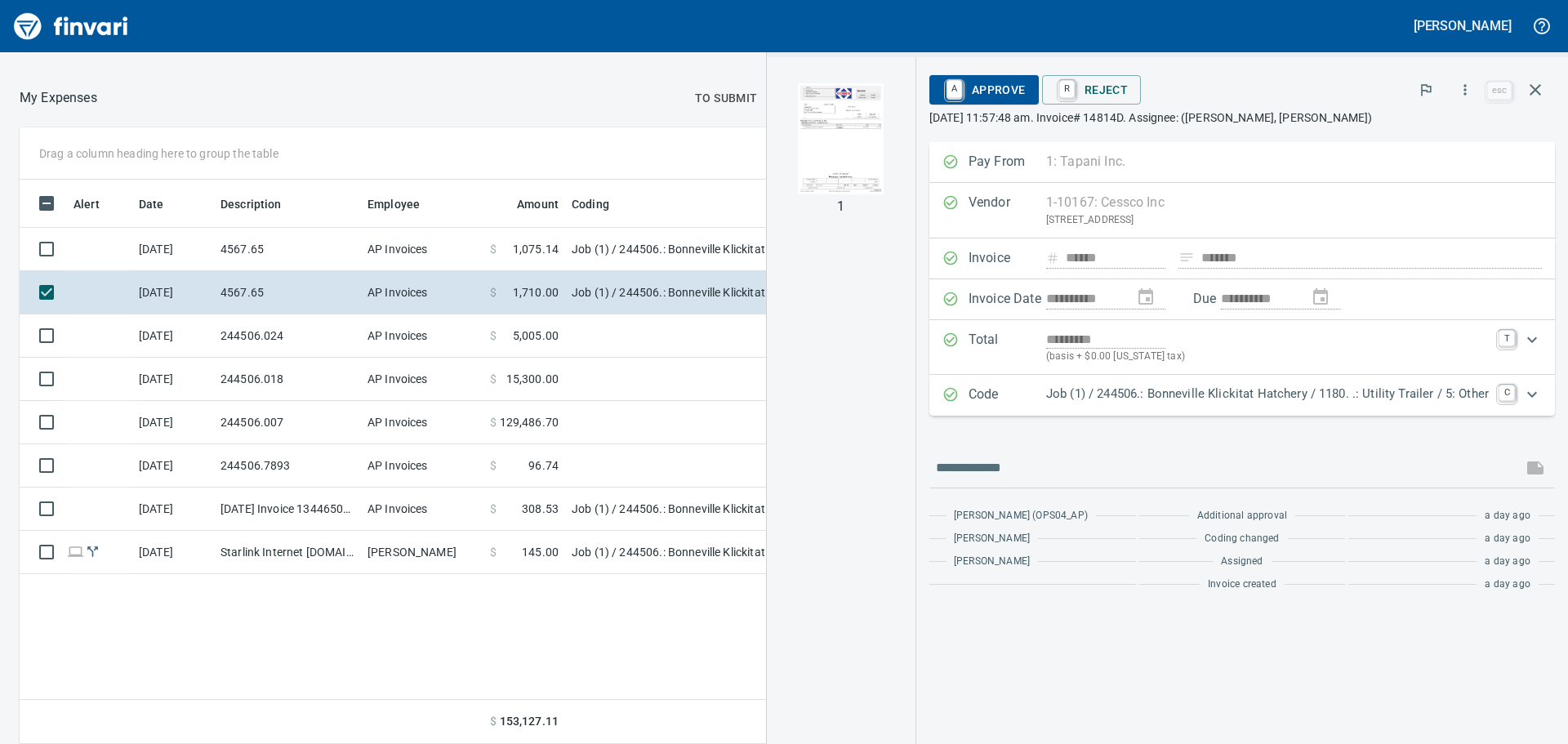
click at [551, 110] on div at bounding box center [391, 97] width 588 height 39
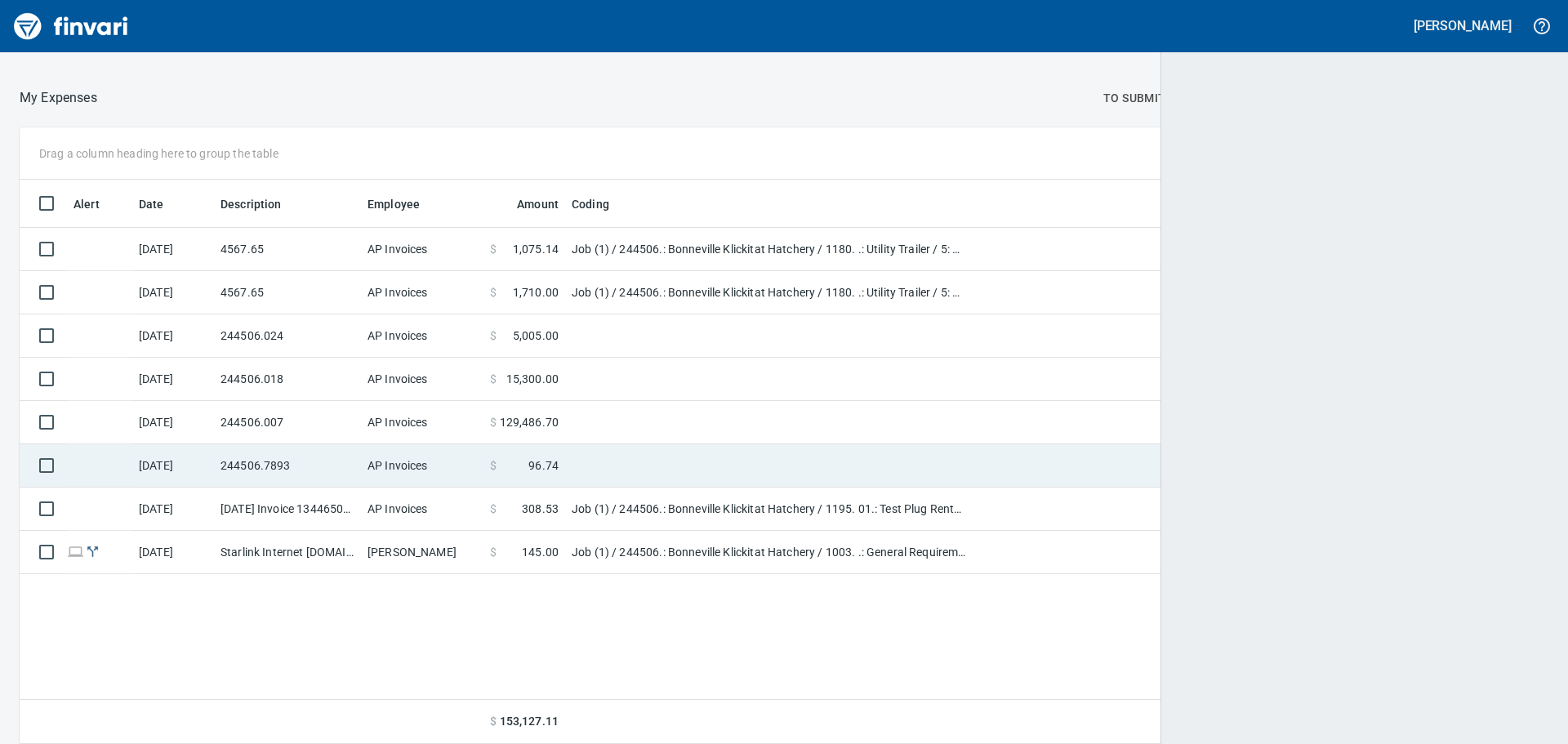
scroll to position [552, 1505]
